Goal: Obtain resource: Download file/media

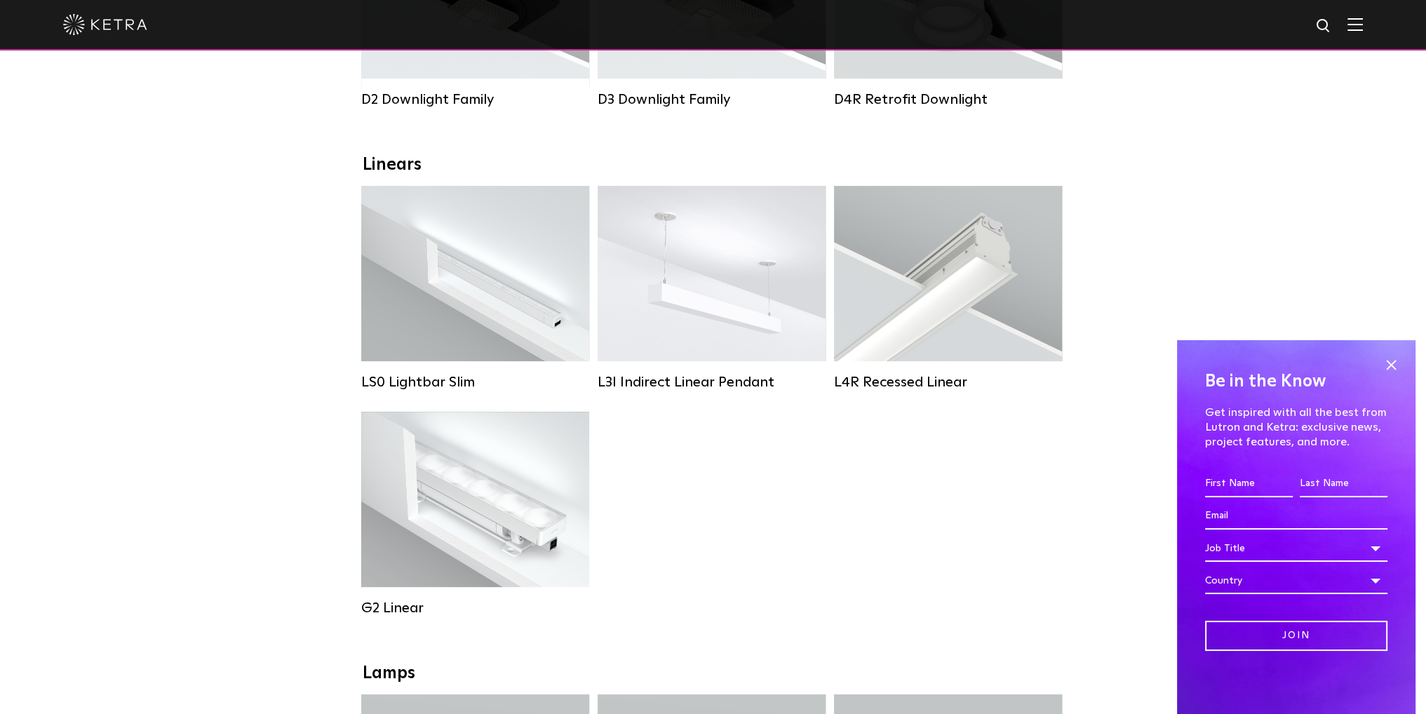
scroll to position [421, 0]
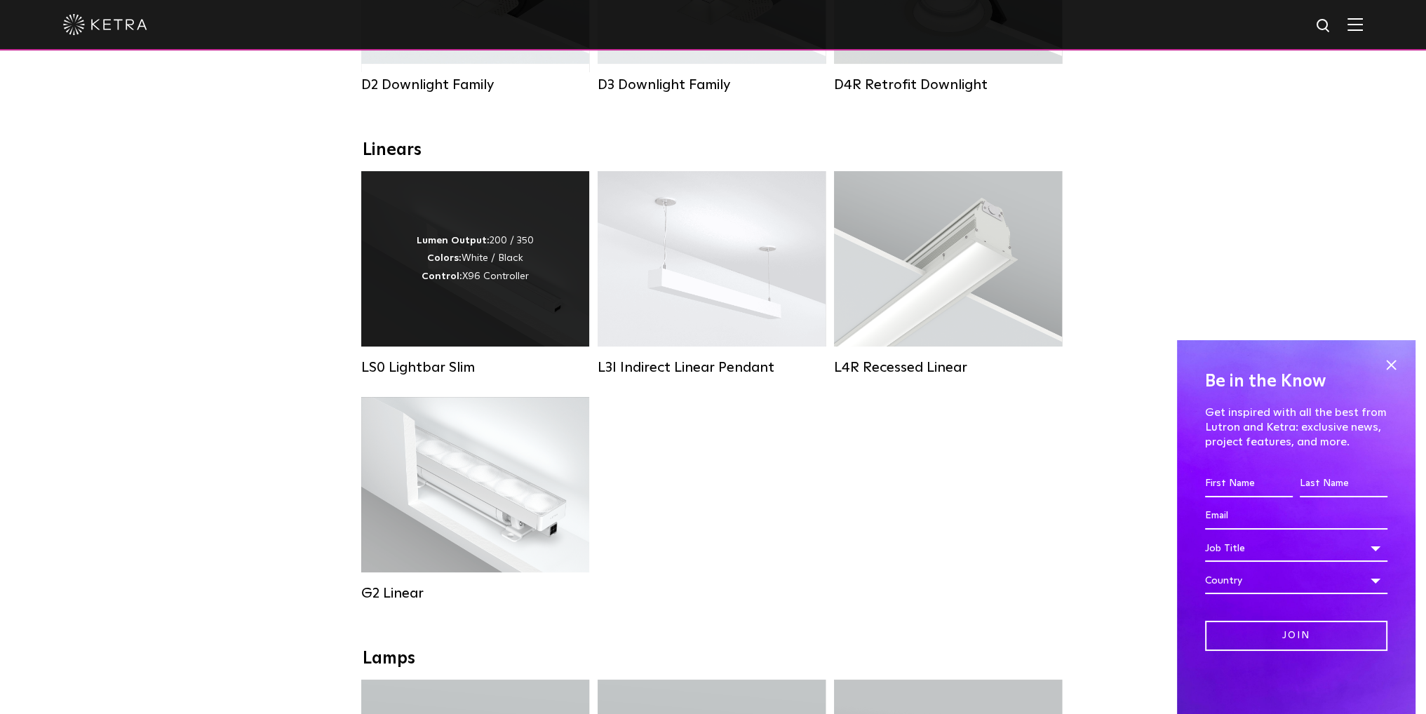
click at [412, 278] on div "Lumen Output: 200 / 350 Colors: White / Black Control: X96 Controller" at bounding box center [475, 258] width 228 height 175
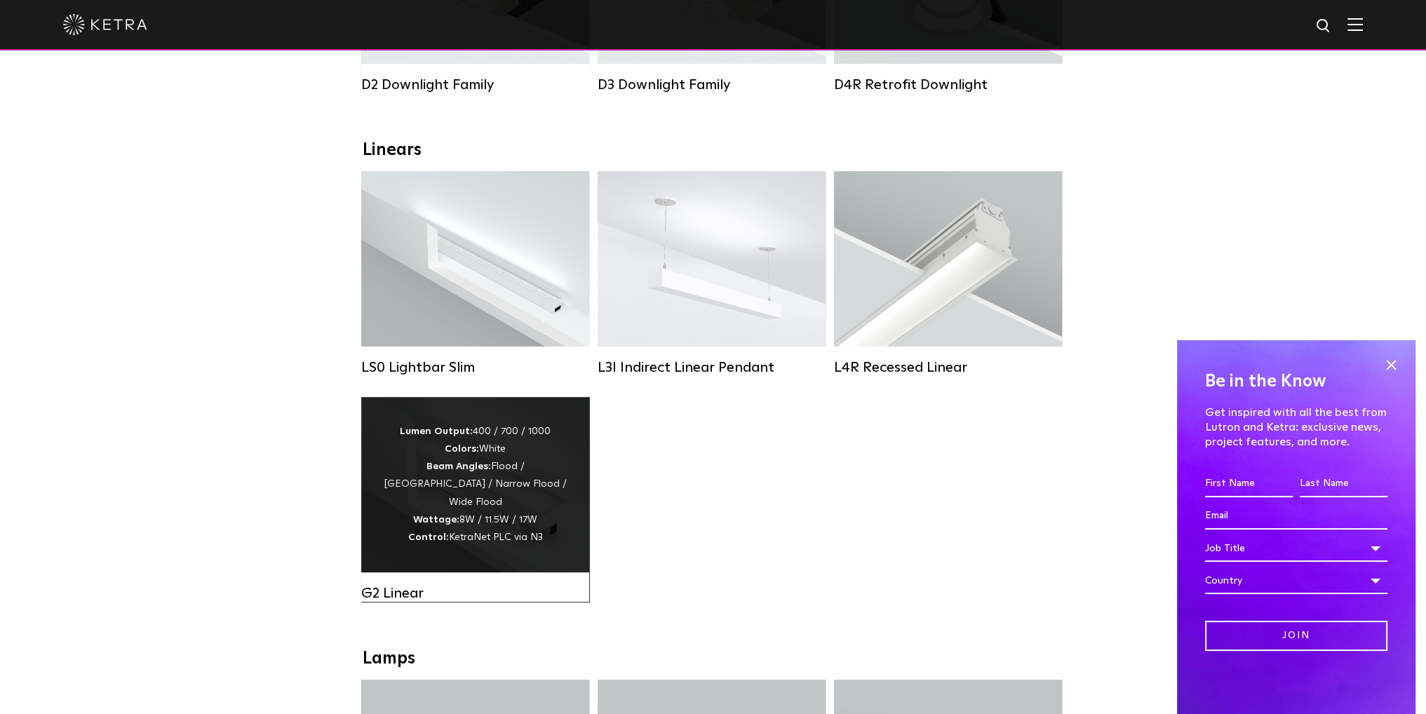
click at [410, 527] on div "Lumen Output: 400 / 700 / 1000 Colors: White Beam Angles: Flood / Graze / Narro…" at bounding box center [475, 484] width 186 height 123
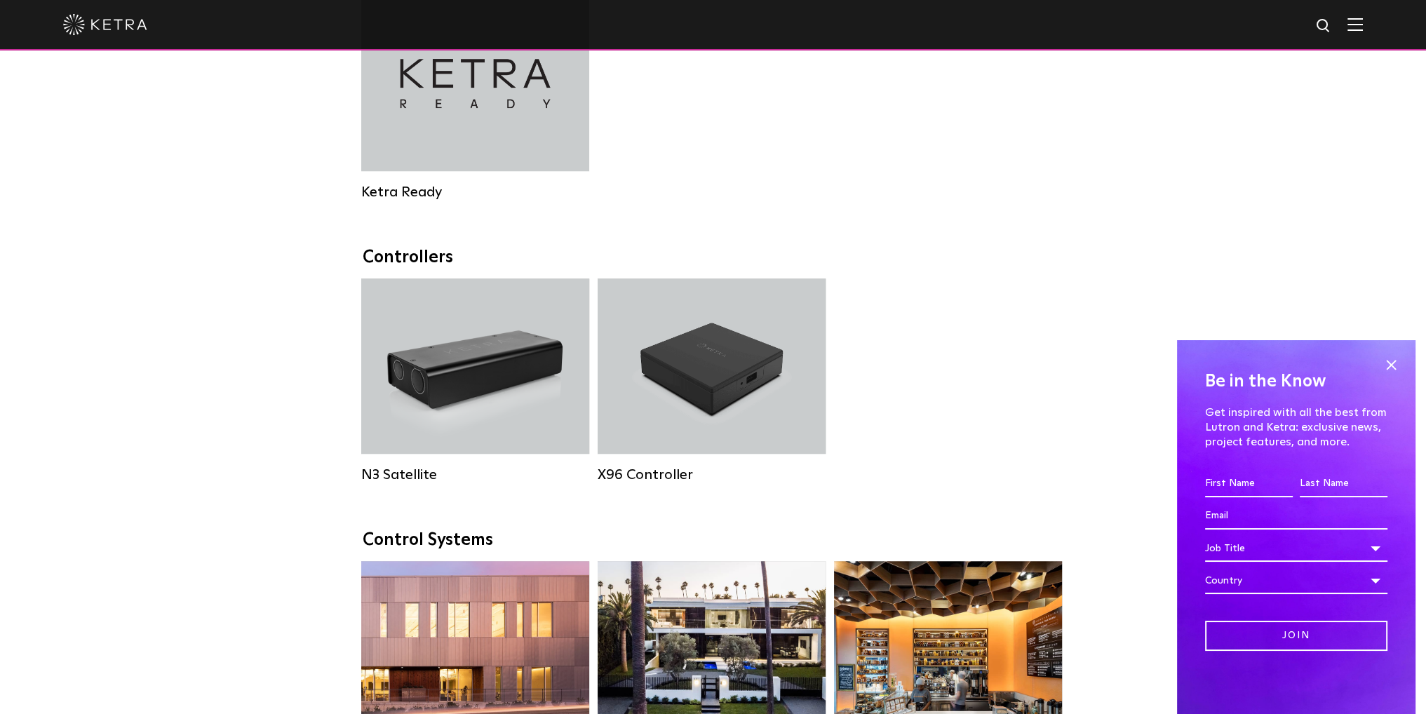
scroll to position [2033, 0]
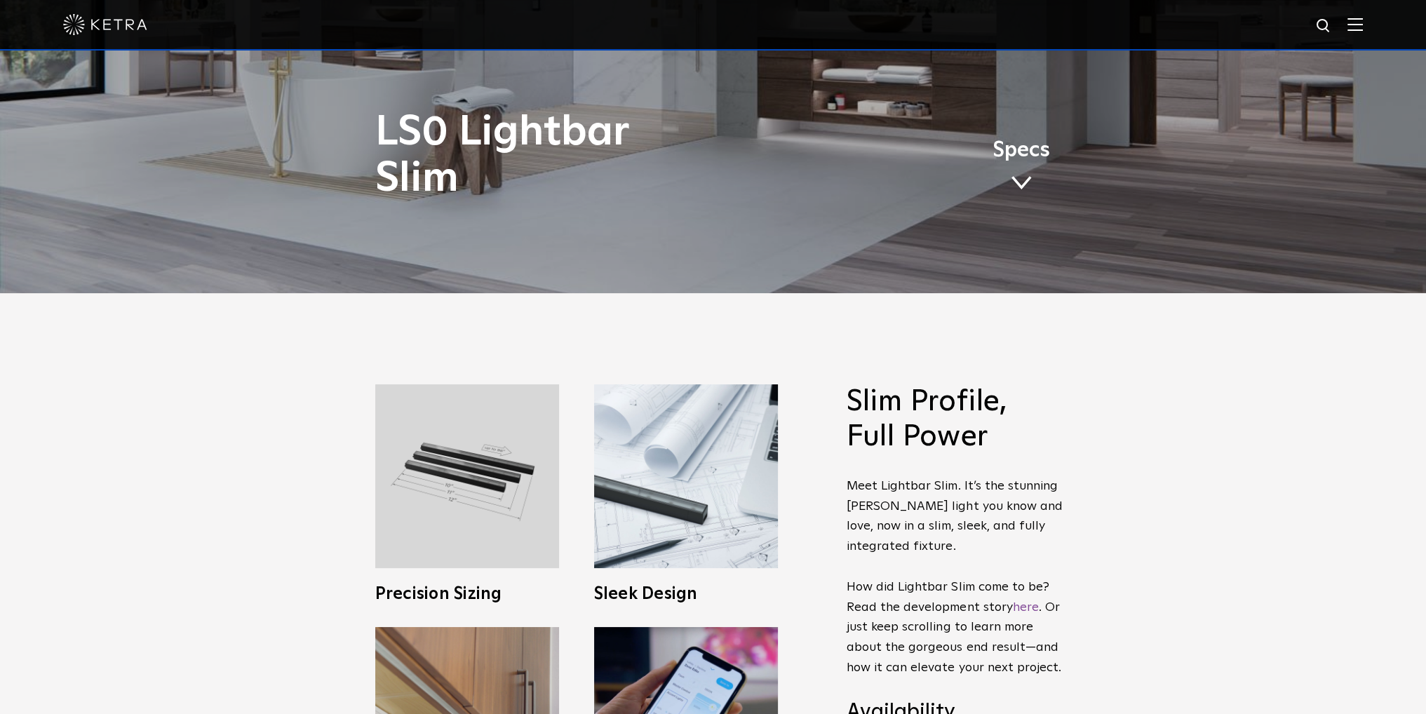
scroll to position [701, 0]
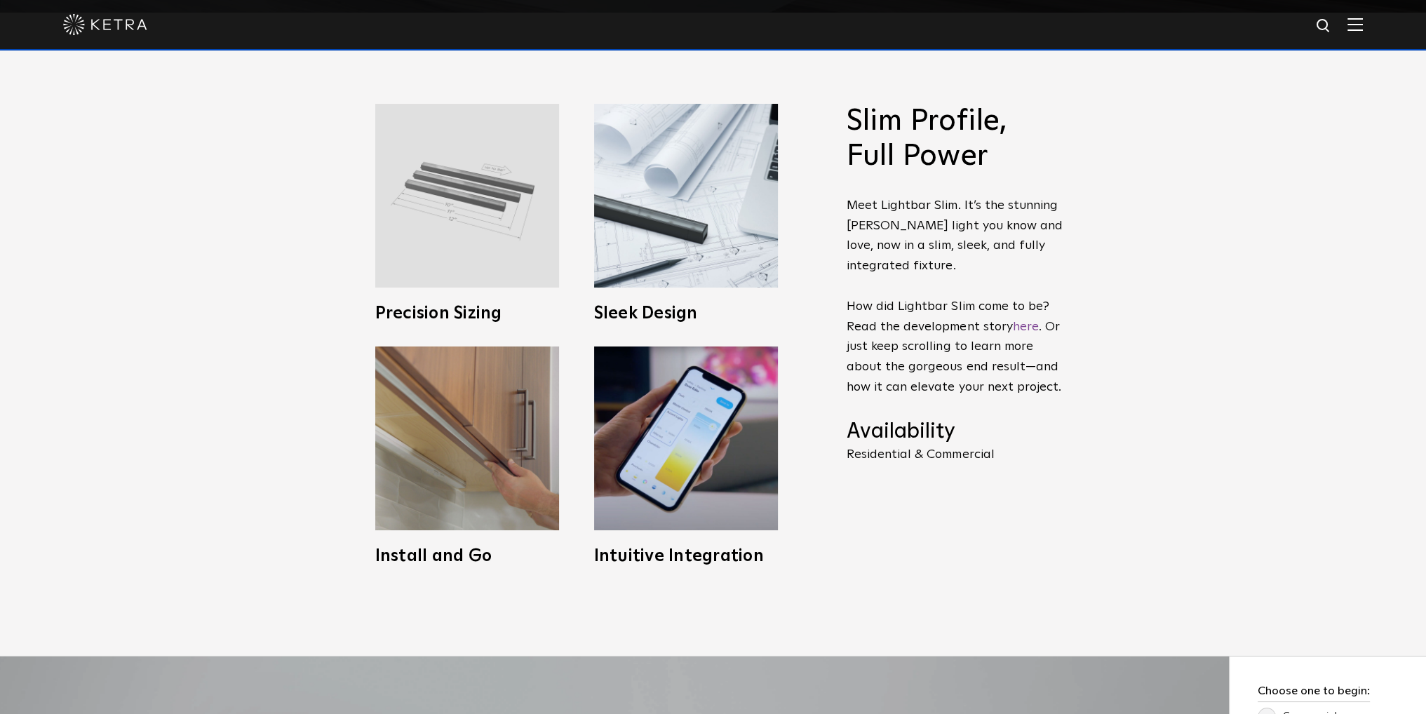
click at [435, 213] on img at bounding box center [467, 196] width 184 height 184
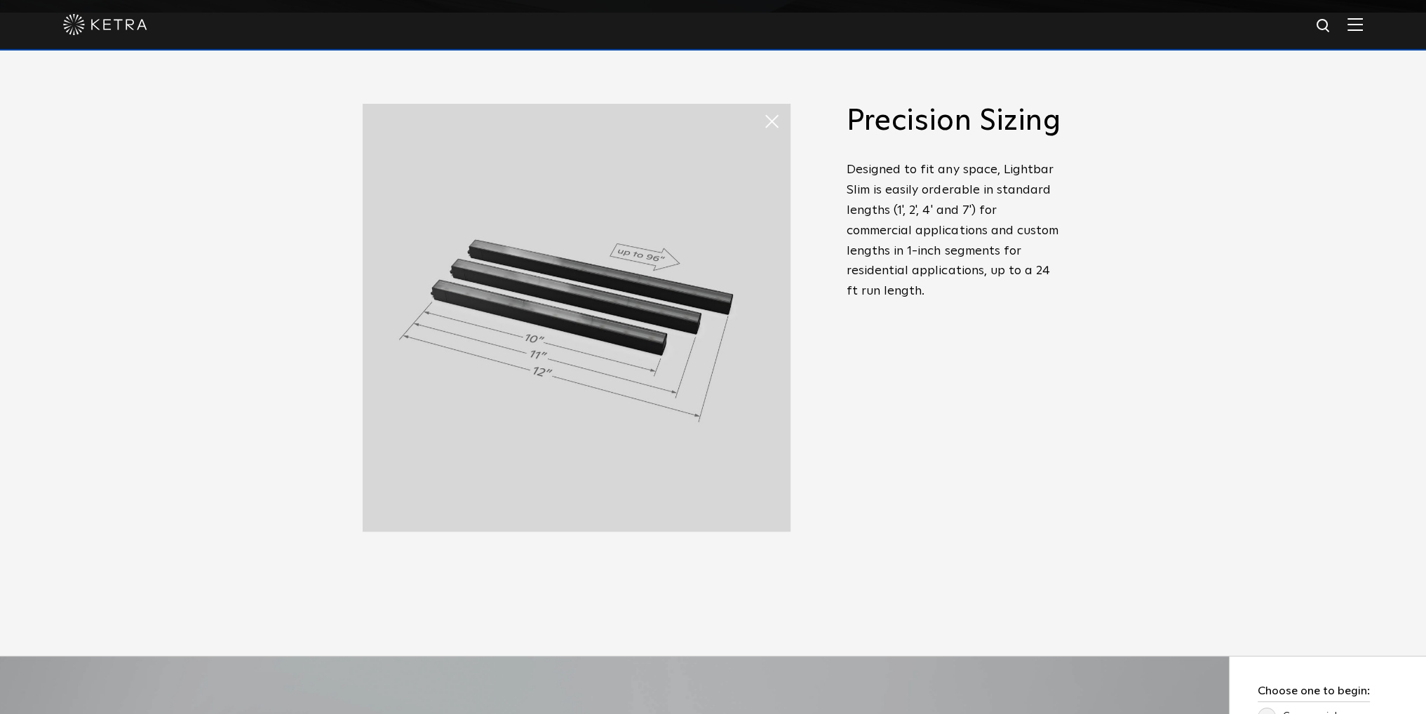
click at [1120, 377] on div "Slim Profile, Full Power Meet Lightbar Slim. It’s the stunning Ketra light you …" at bounding box center [713, 334] width 1426 height 643
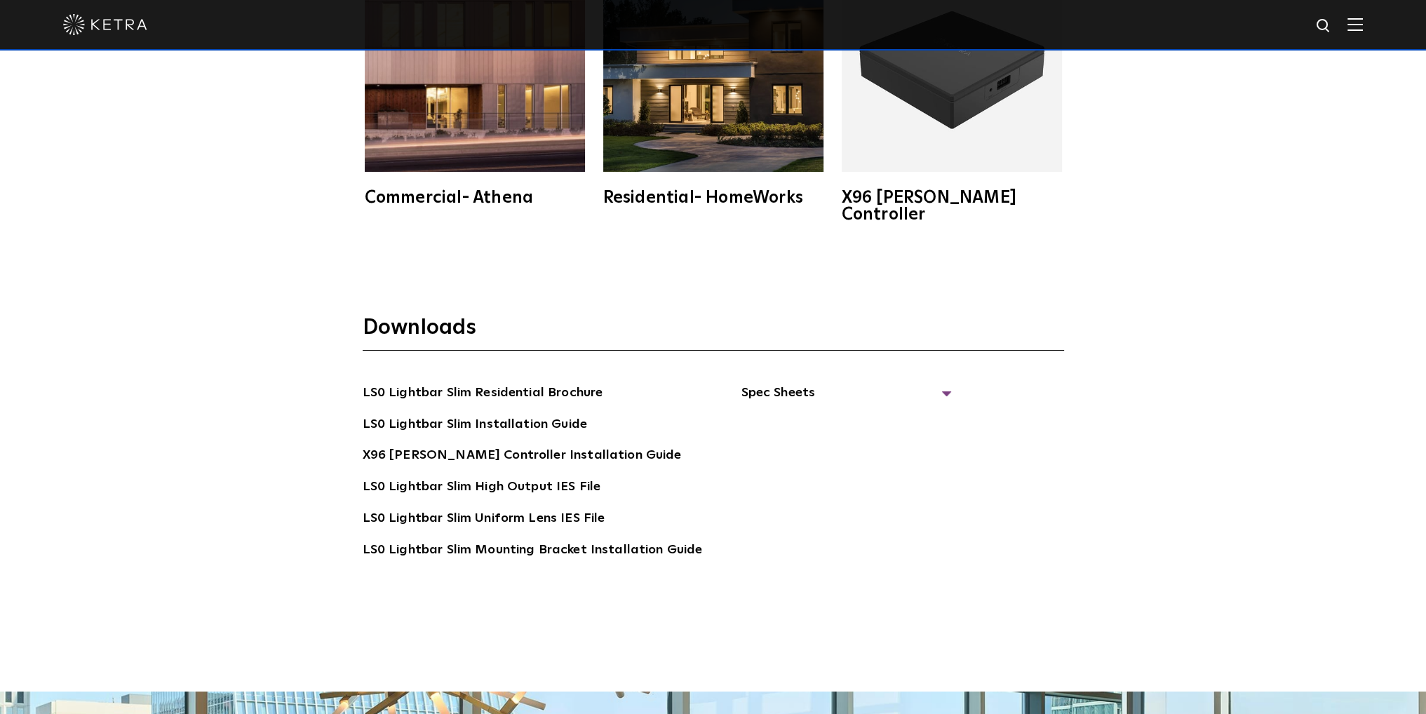
scroll to position [2875, 0]
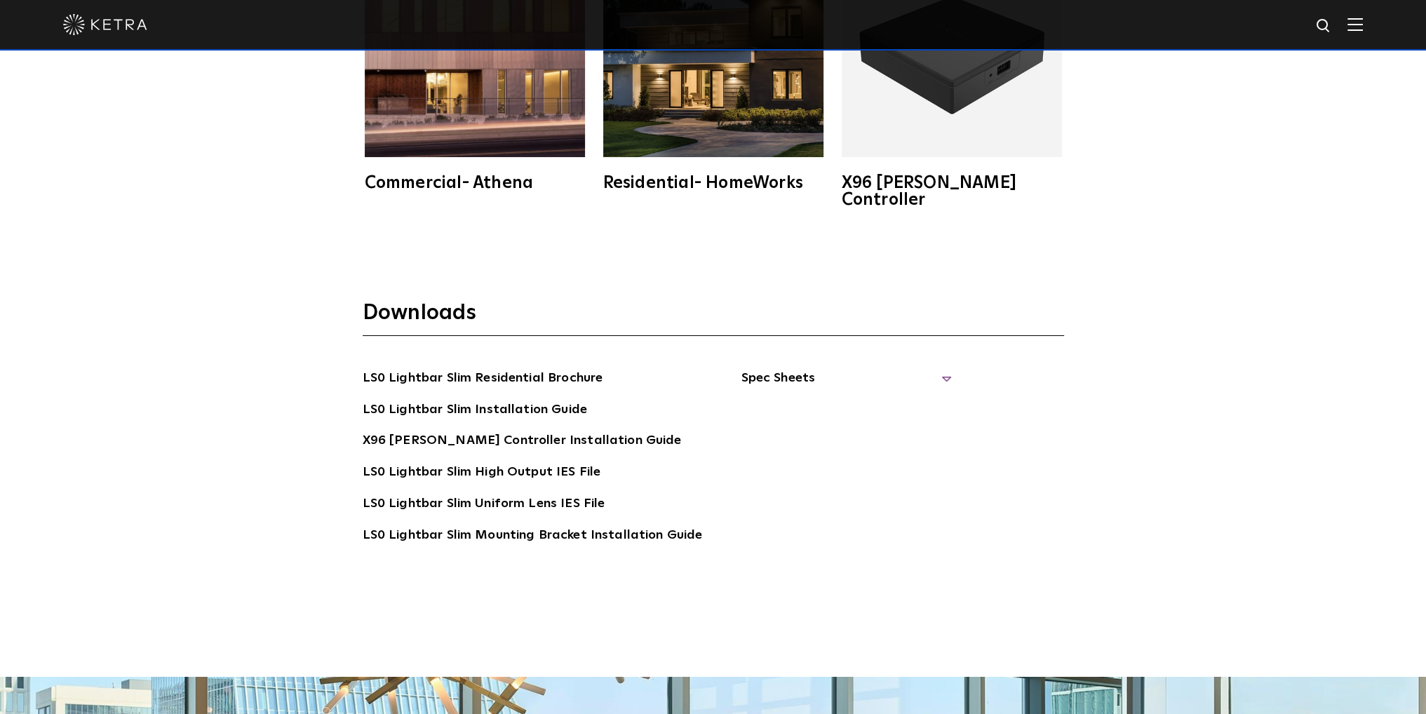
click at [936, 368] on span "Spec Sheets" at bounding box center [845, 383] width 210 height 31
click at [919, 399] on link "LS0 Lightbar Slim Spec Sheet" at bounding box center [848, 410] width 180 height 22
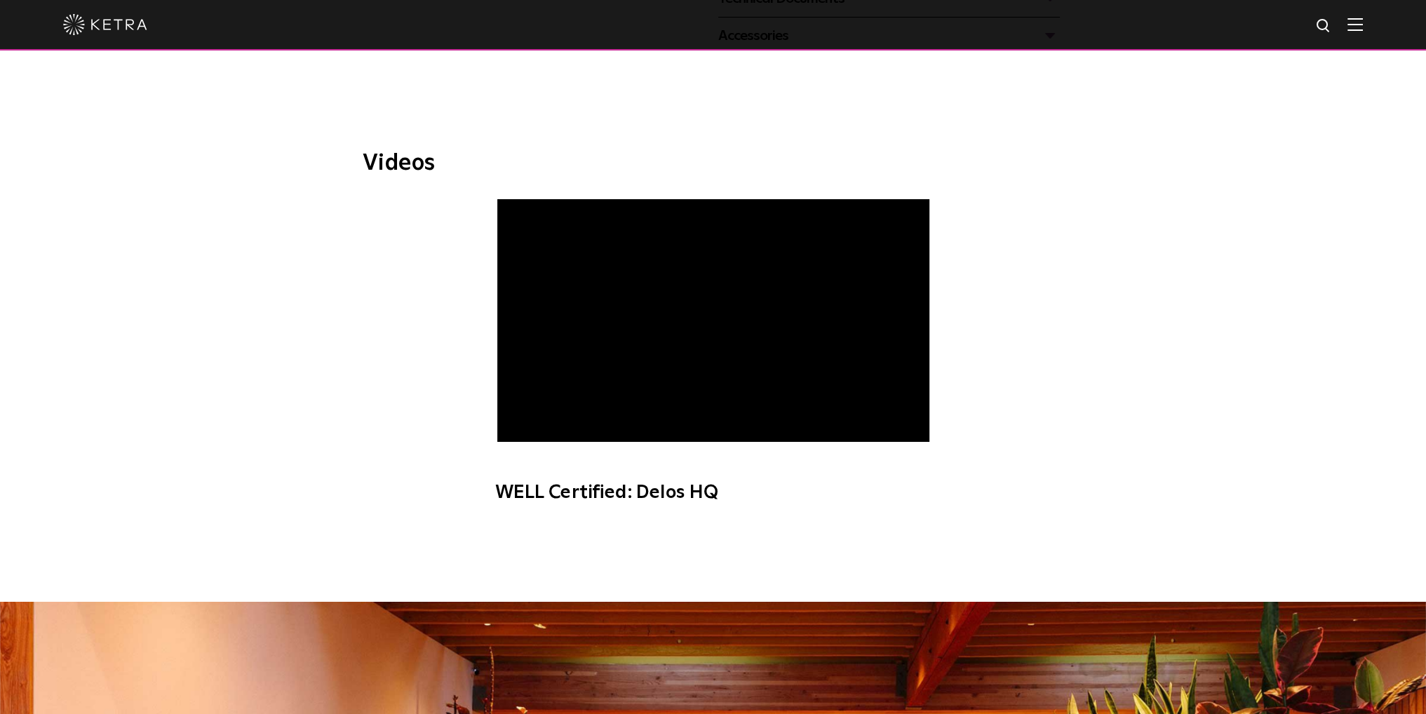
scroll to position [421, 0]
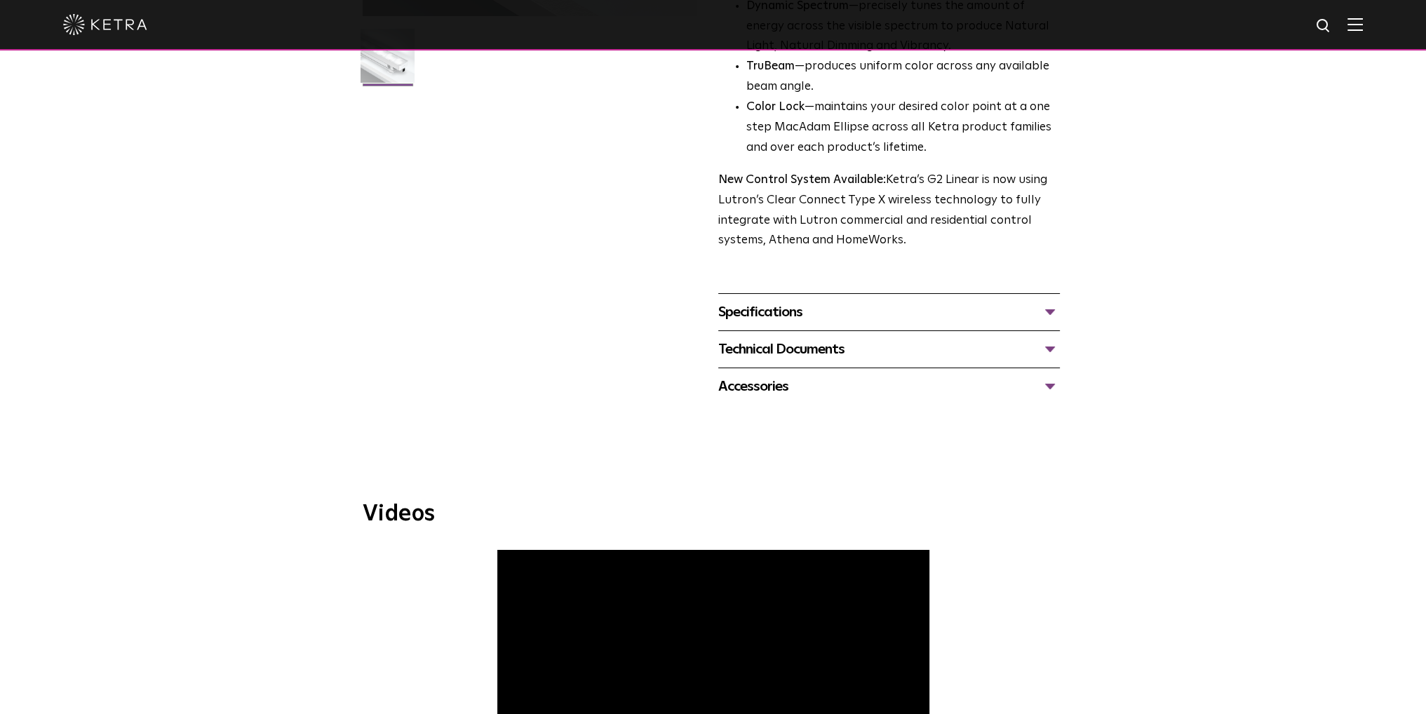
click at [1046, 312] on div "Specifications" at bounding box center [888, 312] width 341 height 22
